Goal: Transaction & Acquisition: Purchase product/service

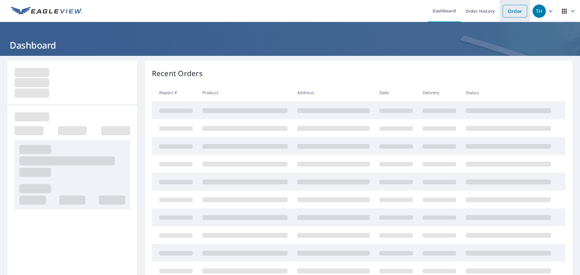
click at [507, 11] on link "Order" at bounding box center [515, 11] width 24 height 13
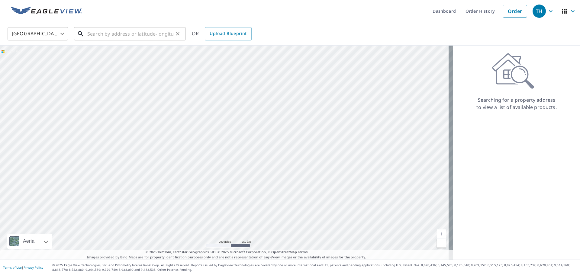
click at [162, 36] on input "text" at bounding box center [130, 33] width 86 height 17
paste input "[STREET_ADDRESS]"
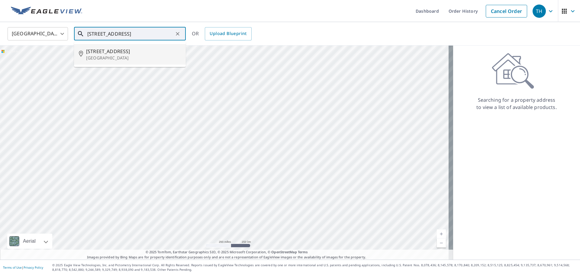
click at [142, 59] on p "[GEOGRAPHIC_DATA]" at bounding box center [133, 58] width 95 height 6
type input "[STREET_ADDRESS]"
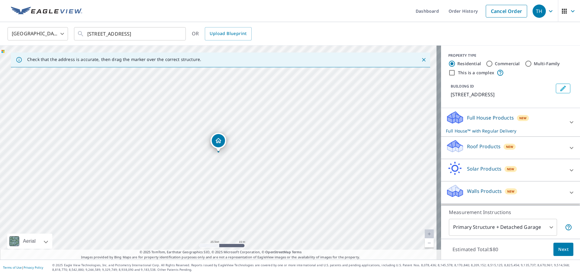
click at [467, 150] on p "Roof Products" at bounding box center [484, 146] width 34 height 7
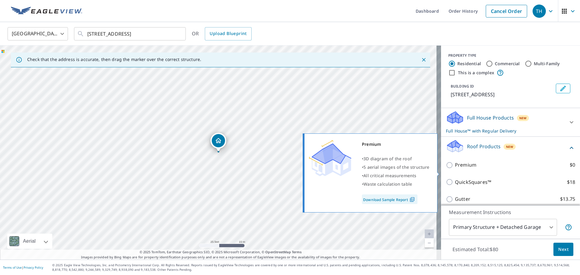
click at [456, 169] on p "Premium" at bounding box center [465, 165] width 21 height 8
click at [455, 169] on input "Premium $0" at bounding box center [450, 165] width 9 height 7
checkbox input "true"
checkbox input "false"
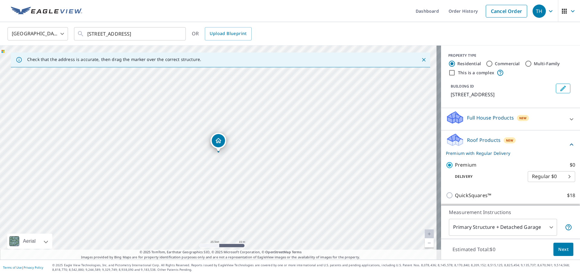
click at [470, 221] on body "TH TH Dashboard Order History Cancel Order TH [GEOGRAPHIC_DATA] [GEOGRAPHIC_DAT…" at bounding box center [290, 137] width 580 height 275
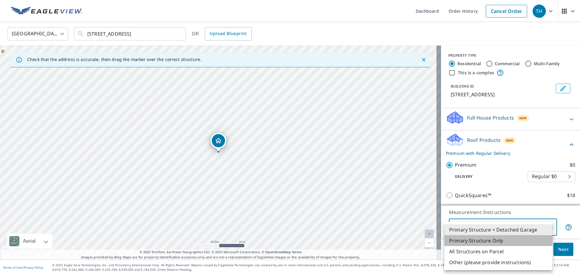
click at [474, 241] on li "Primary Structure Only" at bounding box center [498, 240] width 108 height 11
type input "2"
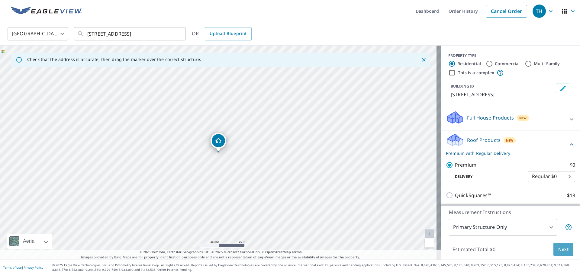
click at [560, 249] on span "Next" at bounding box center [563, 250] width 10 height 8
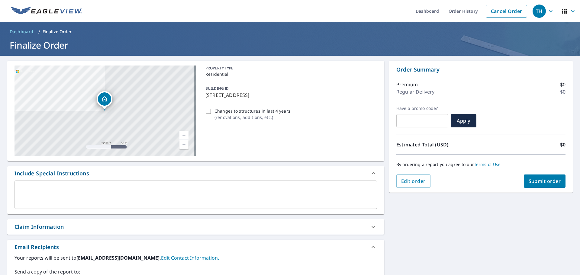
click at [529, 181] on span "Submit order" at bounding box center [545, 181] width 32 height 7
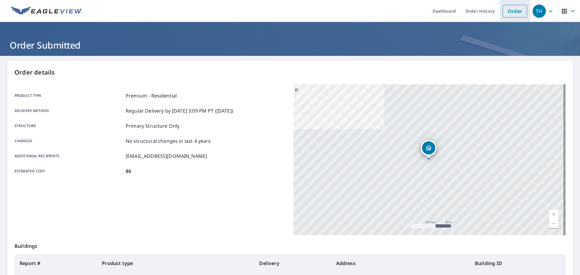
click at [515, 12] on link "Order" at bounding box center [515, 11] width 24 height 13
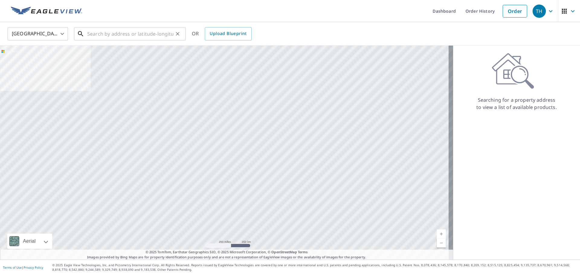
click at [132, 27] on input "text" at bounding box center [130, 33] width 86 height 17
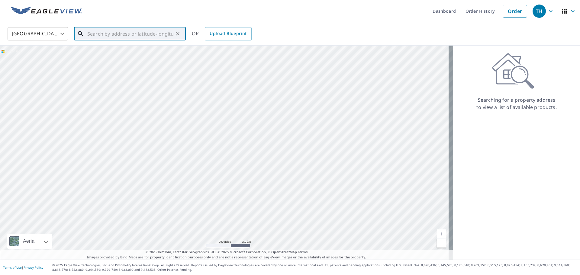
paste input "[STREET_ADDRESS][PERSON_NAME]"
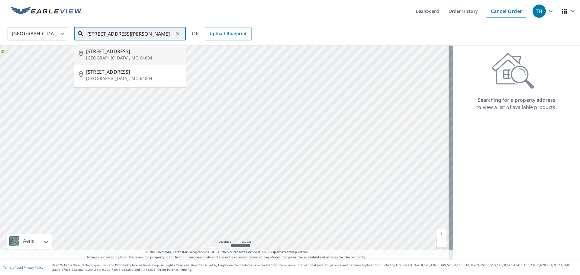
click at [120, 54] on span "[STREET_ADDRESS]" at bounding box center [133, 51] width 95 height 7
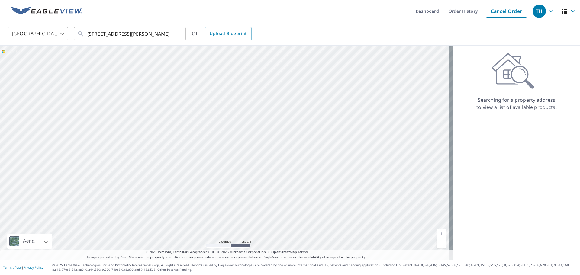
scroll to position [0, 0]
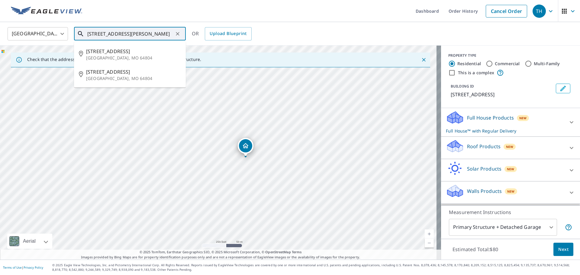
click at [151, 34] on input "[STREET_ADDRESS][PERSON_NAME]" at bounding box center [130, 33] width 86 height 17
paste input ","
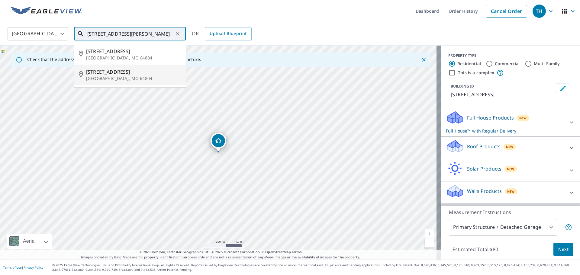
click at [124, 75] on span "[STREET_ADDRESS]" at bounding box center [133, 71] width 95 height 7
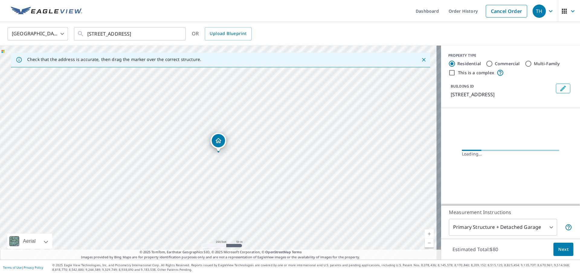
scroll to position [0, 0]
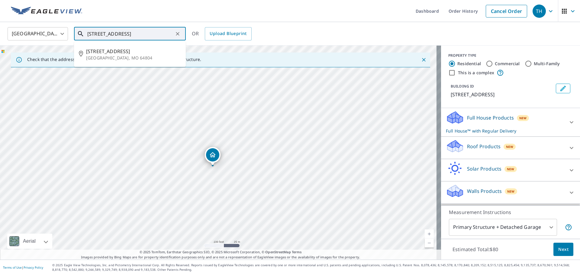
click at [143, 32] on input "[STREET_ADDRESS]" at bounding box center [130, 33] width 86 height 17
click at [138, 36] on input "[STREET_ADDRESS]" at bounding box center [130, 33] width 86 height 17
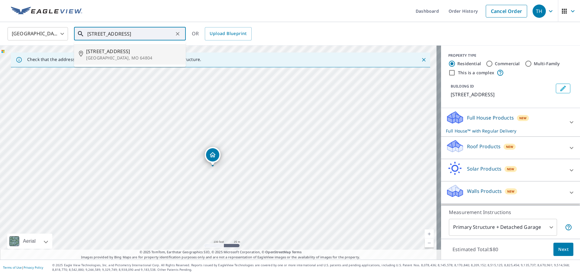
paste input "Dr,"
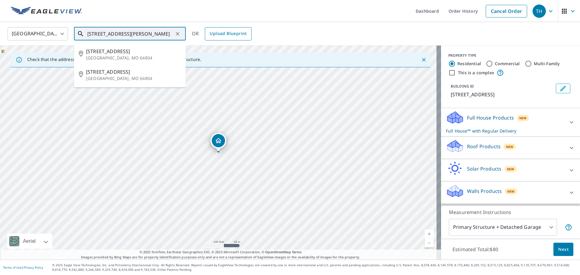
drag, startPoint x: 131, startPoint y: 34, endPoint x: 206, endPoint y: 36, distance: 75.6
click at [206, 36] on div "[GEOGRAPHIC_DATA] [GEOGRAPHIC_DATA] ​ [STREET_ADDRESS] ​ [STREET_ADDRESS][PERSO…" at bounding box center [288, 34] width 570 height 14
click at [118, 54] on span "[STREET_ADDRESS]" at bounding box center [133, 51] width 95 height 7
type input "[STREET_ADDRESS][PERSON_NAME]"
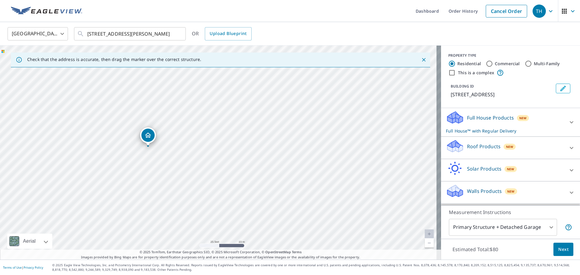
click at [453, 147] on icon at bounding box center [454, 149] width 3 height 5
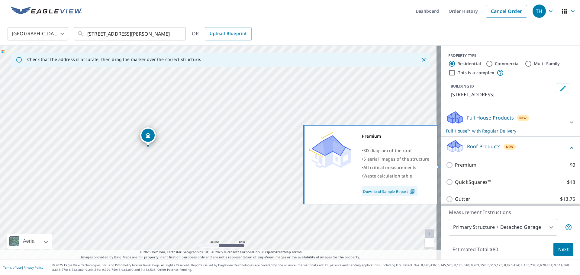
click at [455, 164] on p "Premium" at bounding box center [465, 165] width 21 height 8
click at [453, 164] on input "Premium $0" at bounding box center [450, 165] width 9 height 7
checkbox input "true"
checkbox input "false"
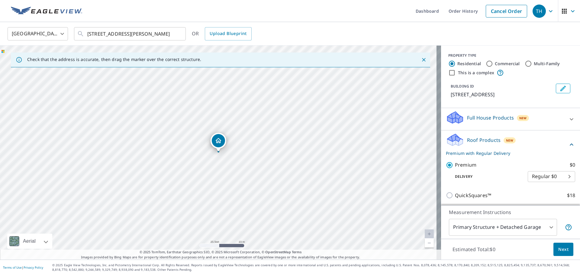
click at [468, 234] on body "TH TH Dashboard Order History Cancel Order TH [GEOGRAPHIC_DATA] [GEOGRAPHIC_DAT…" at bounding box center [290, 137] width 580 height 275
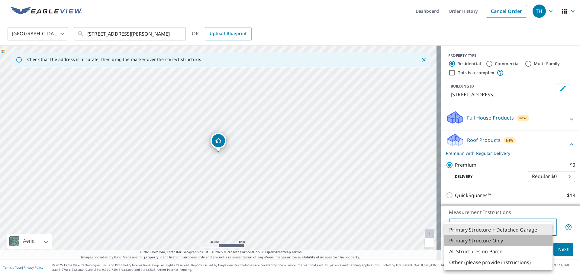
click at [468, 243] on li "Primary Structure Only" at bounding box center [498, 240] width 108 height 11
type input "2"
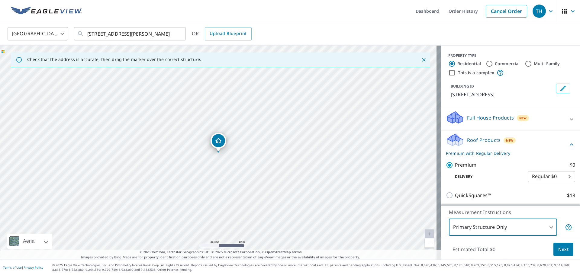
click at [557, 254] on button "Next" at bounding box center [563, 250] width 20 height 14
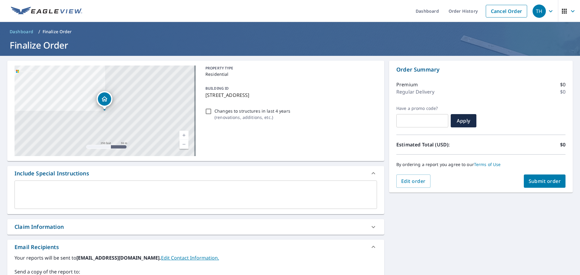
click at [537, 182] on span "Submit order" at bounding box center [545, 181] width 32 height 7
